Goal: Find specific page/section: Find specific page/section

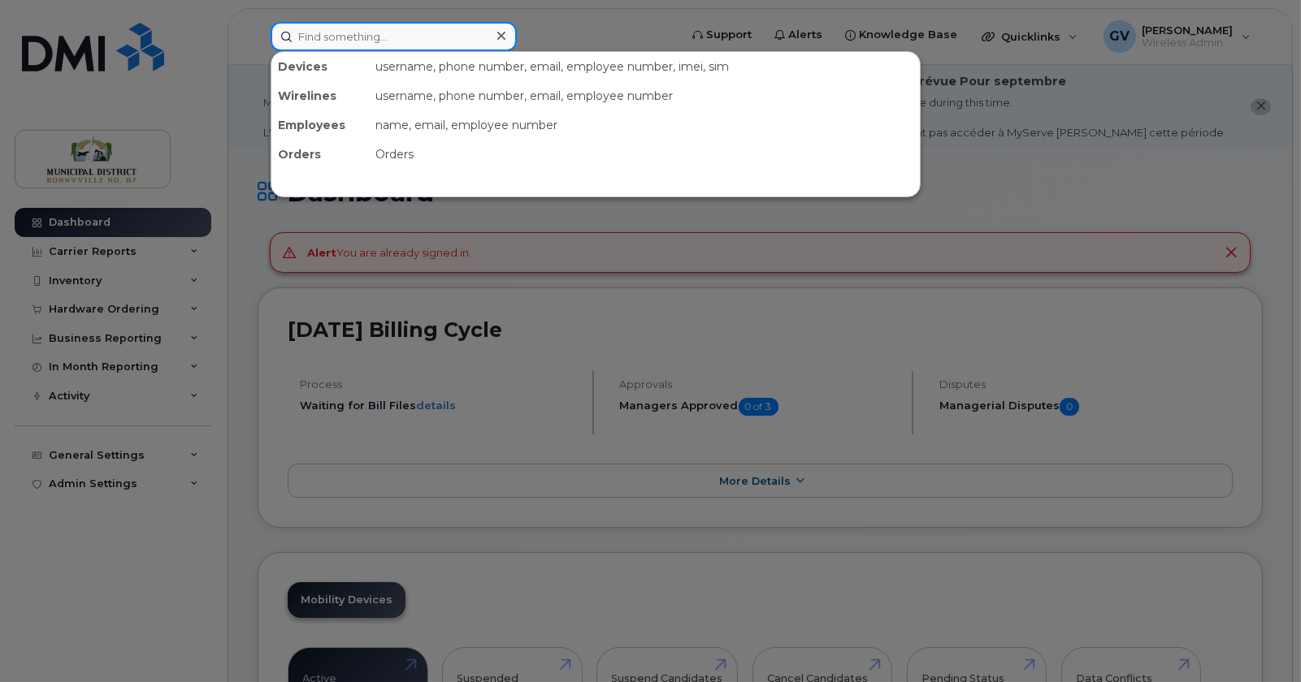
click at [431, 29] on input at bounding box center [394, 36] width 246 height 29
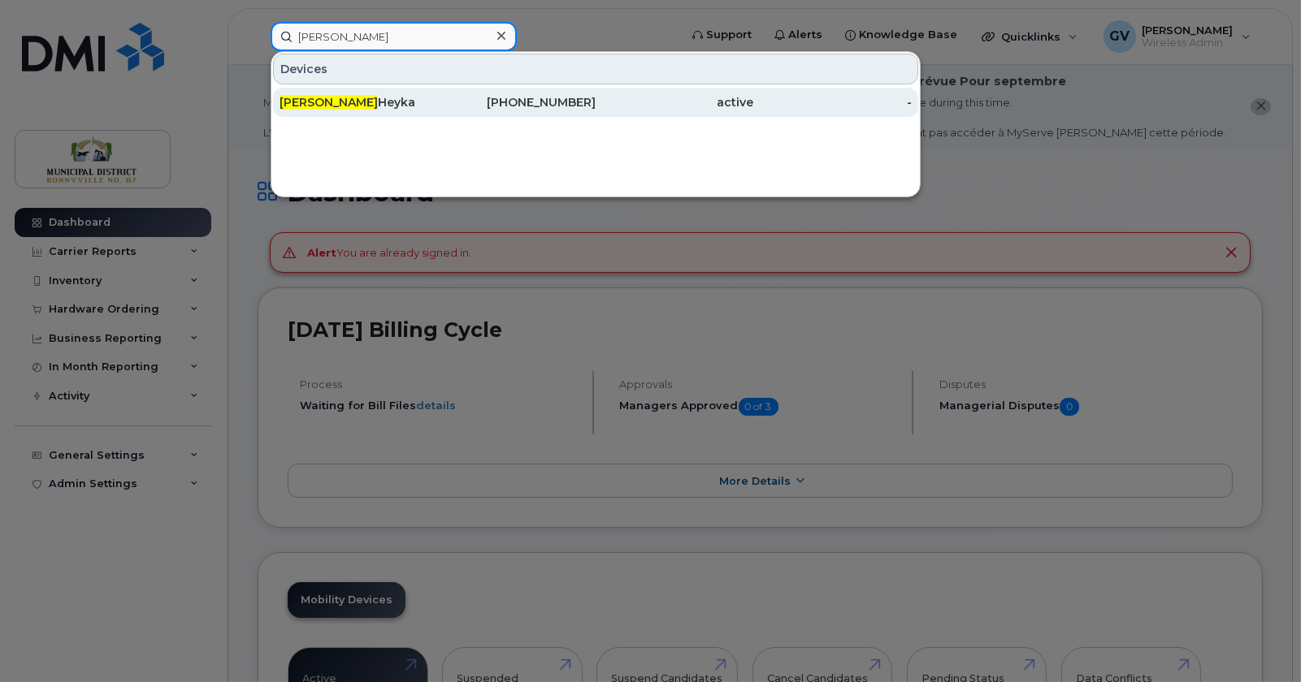
type input "maria"
click at [337, 106] on div "Maria Heyka" at bounding box center [358, 102] width 158 height 16
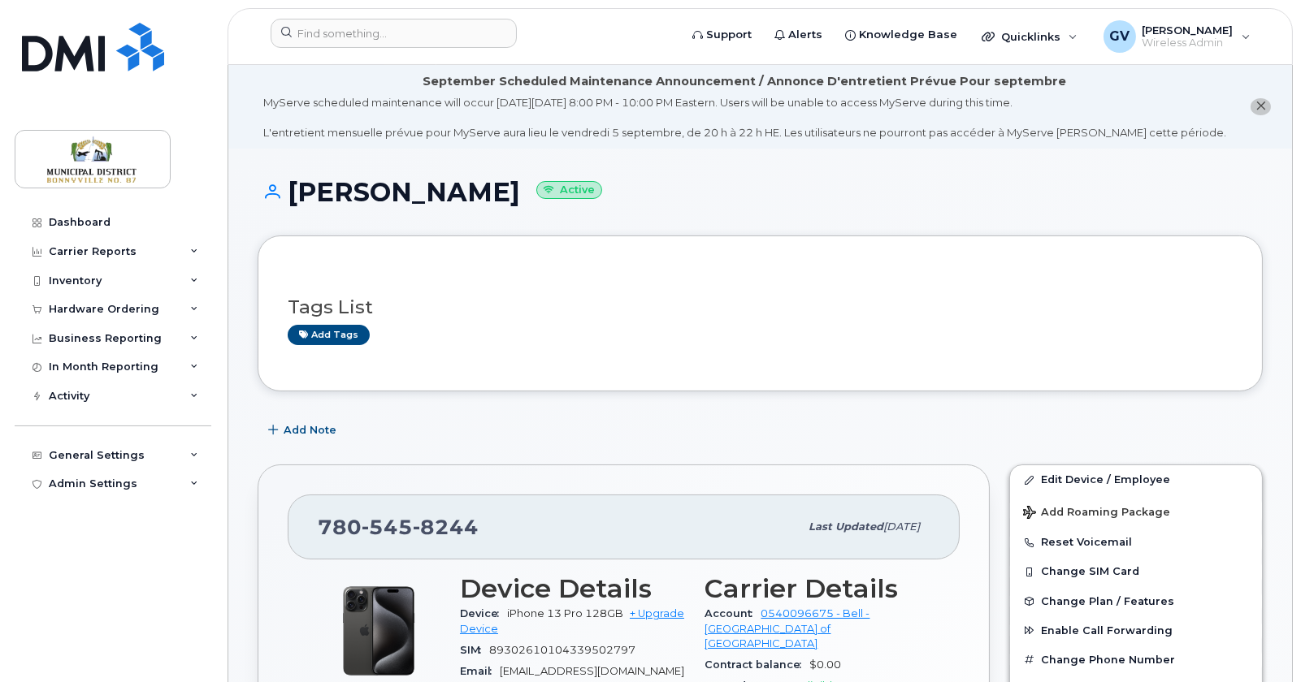
click at [733, 417] on div "Add Note" at bounding box center [760, 430] width 1005 height 29
click at [367, 219] on div "[PERSON_NAME] Active" at bounding box center [760, 207] width 1005 height 58
